Goal: Task Accomplishment & Management: Use online tool/utility

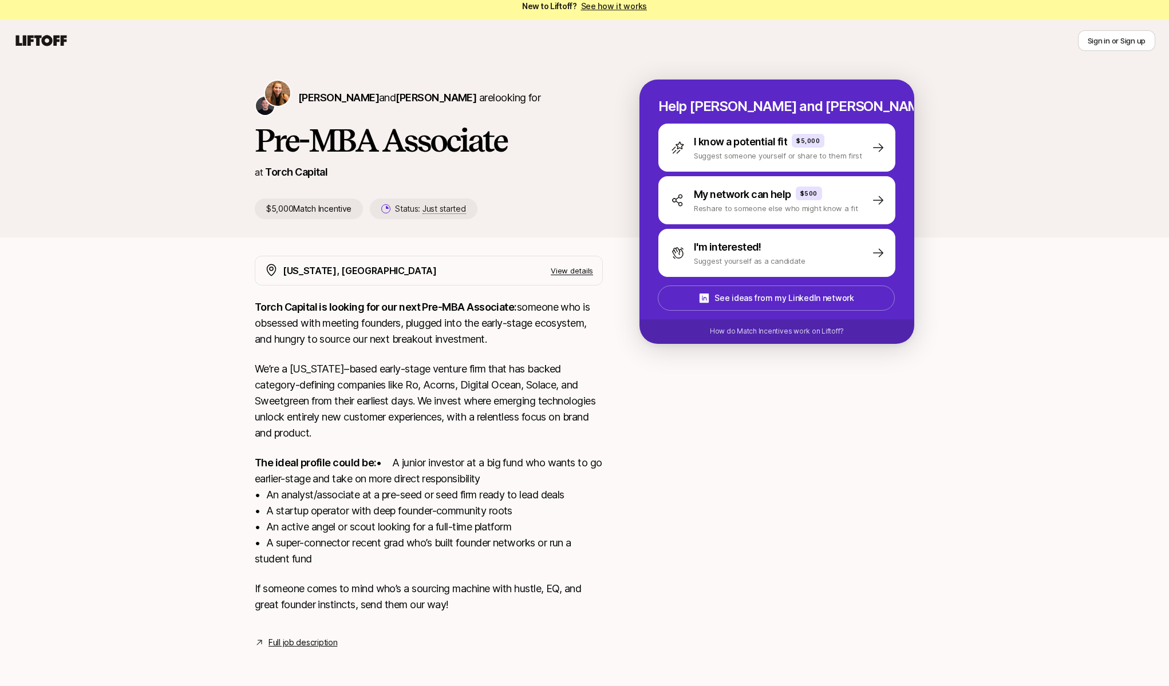
scroll to position [23, 0]
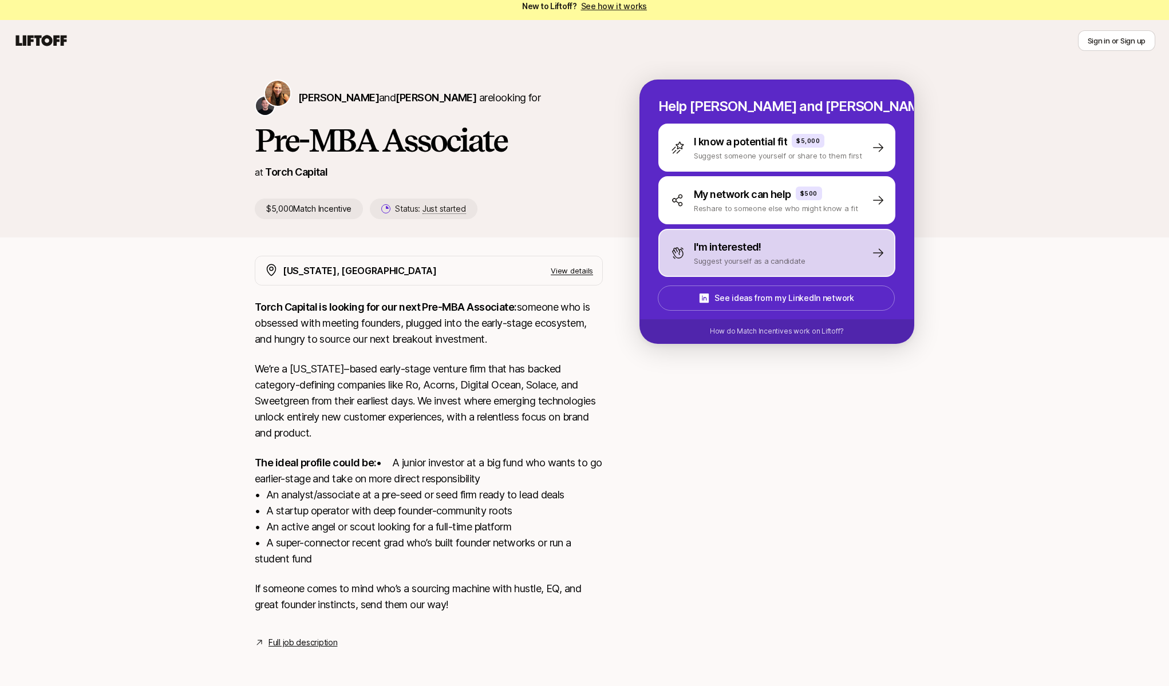
click at [829, 236] on div "I'm interested! Suggest yourself as a candidate" at bounding box center [776, 253] width 237 height 48
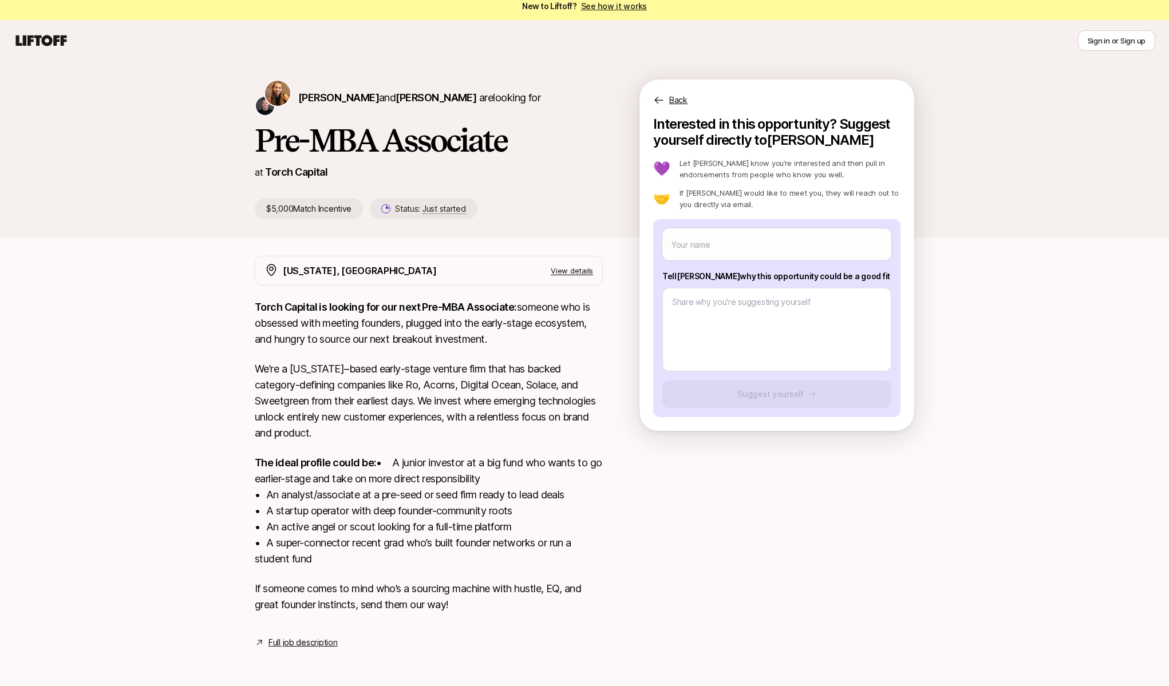
scroll to position [0, 0]
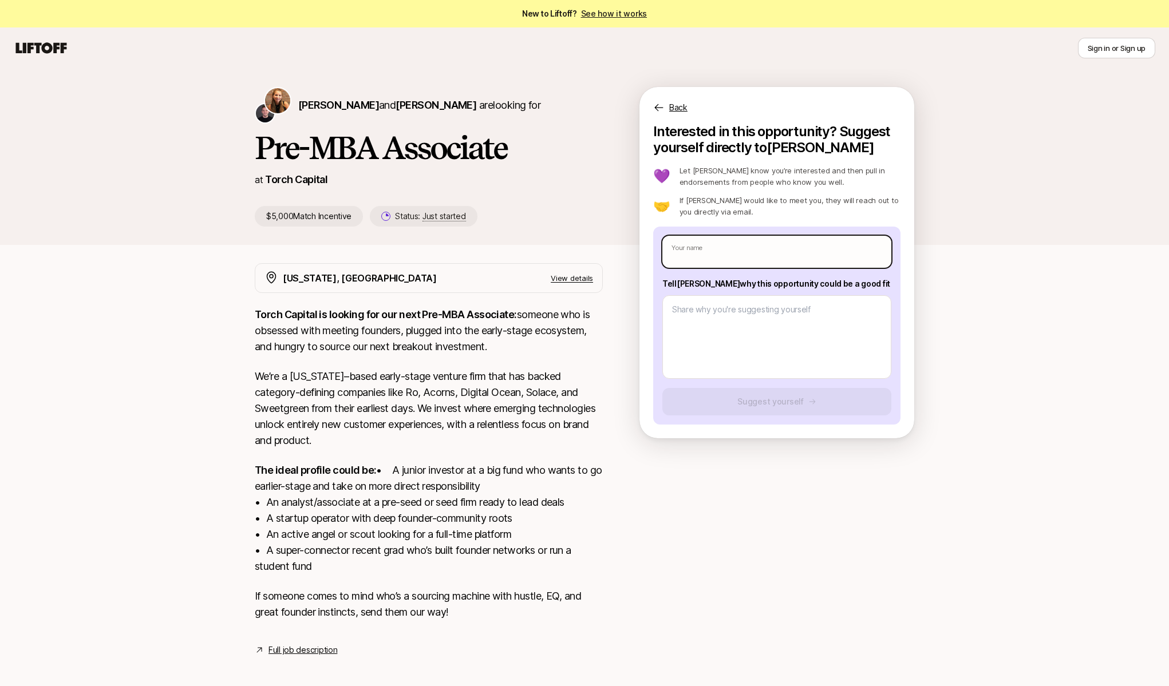
click at [783, 250] on input "text" at bounding box center [776, 252] width 229 height 32
click at [812, 196] on p "If [PERSON_NAME] would like to meet you, they will reach out to you directly vi…" at bounding box center [790, 206] width 221 height 23
click at [668, 106] on div "Back" at bounding box center [777, 100] width 275 height 27
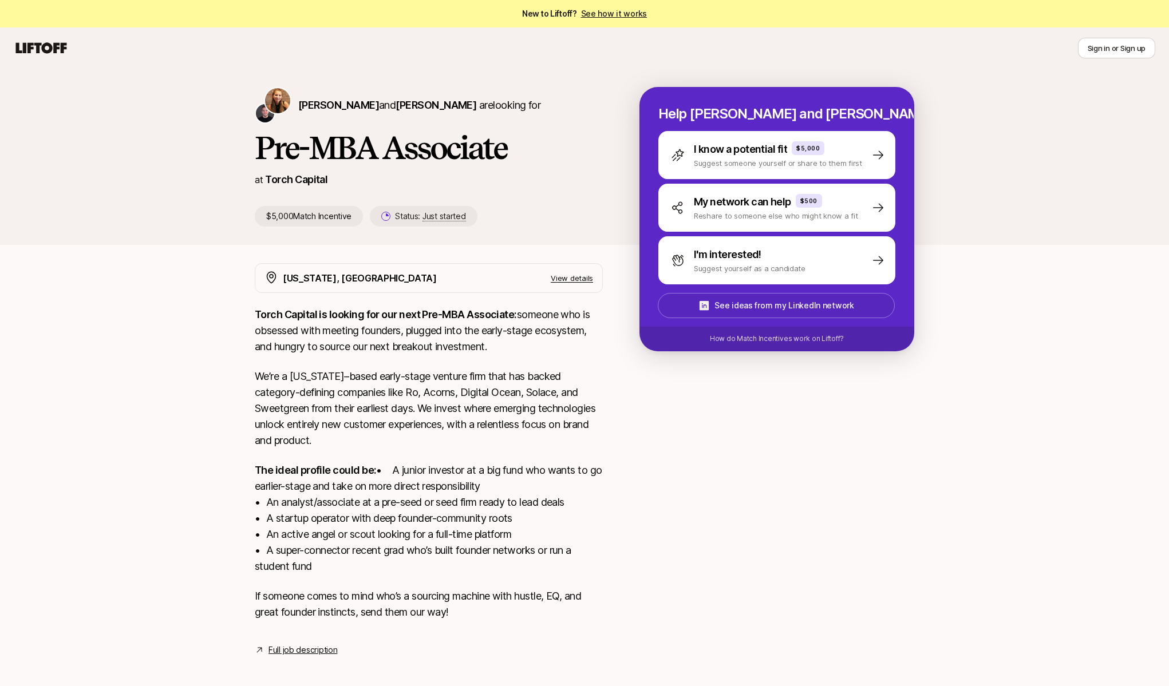
click at [838, 306] on p "See ideas from my LinkedIn network" at bounding box center [784, 306] width 139 height 14
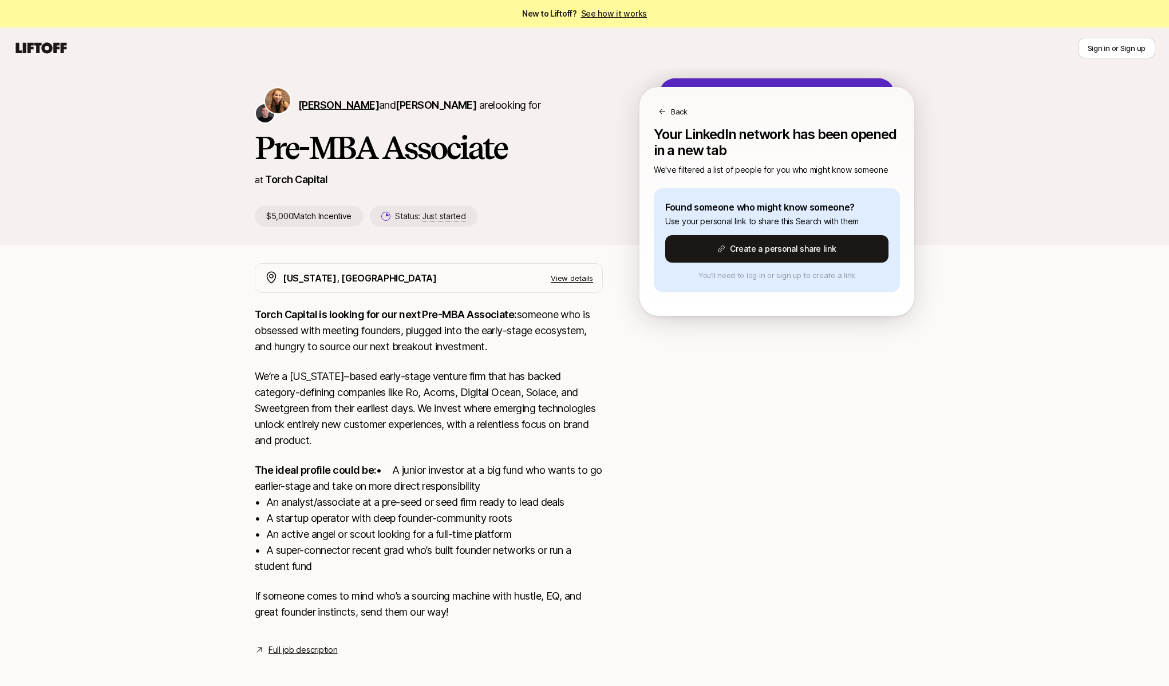
click at [318, 103] on span "[PERSON_NAME]" at bounding box center [338, 105] width 81 height 12
click at [425, 100] on span "[PERSON_NAME]" at bounding box center [436, 105] width 81 height 12
click at [661, 104] on div "Back" at bounding box center [777, 103] width 274 height 30
click at [664, 107] on div "Back" at bounding box center [776, 111] width 237 height 11
